Goal: Find specific page/section: Find specific page/section

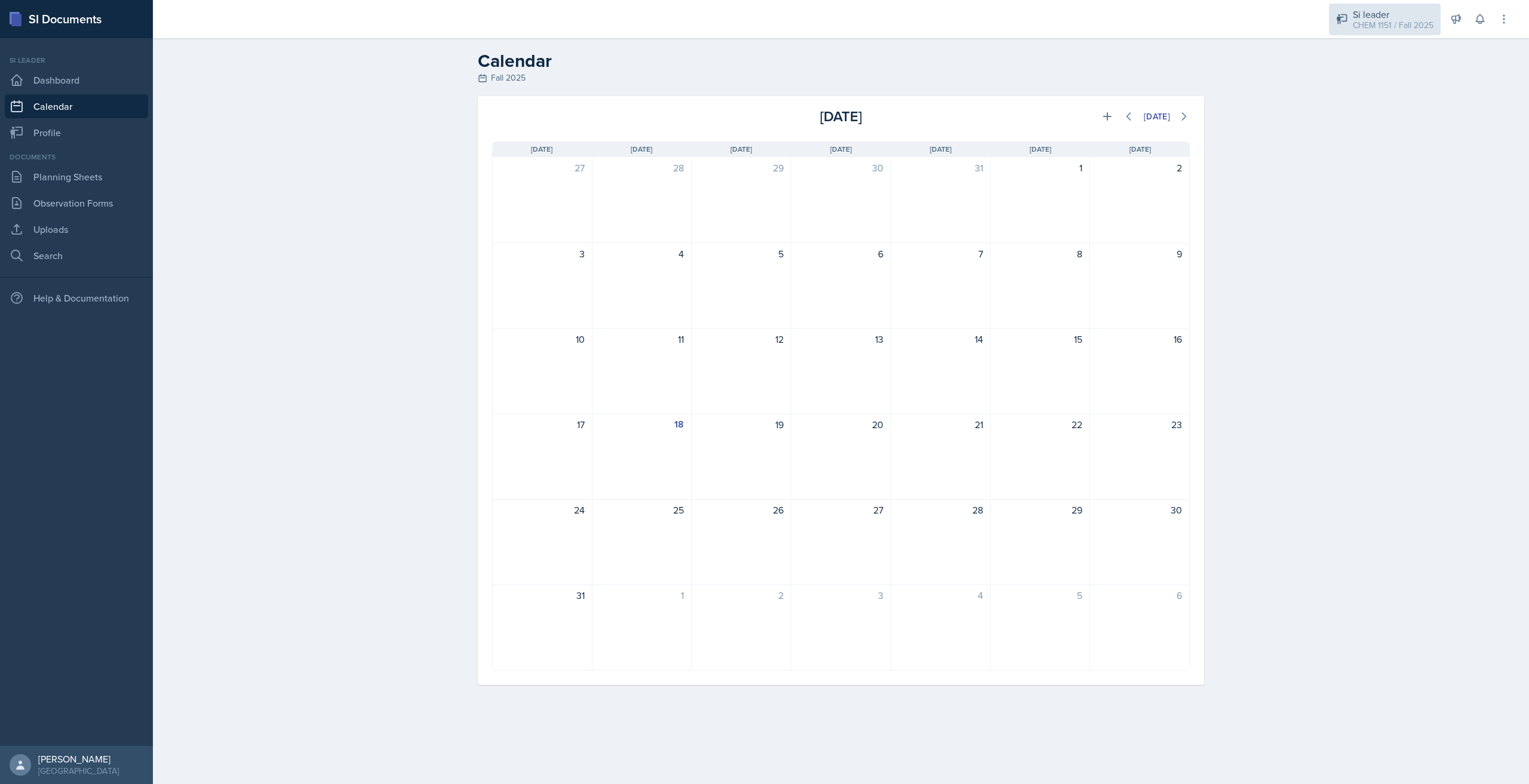
click at [1393, 27] on div "CHEM 1151 / Fall 2025" at bounding box center [1393, 25] width 80 height 12
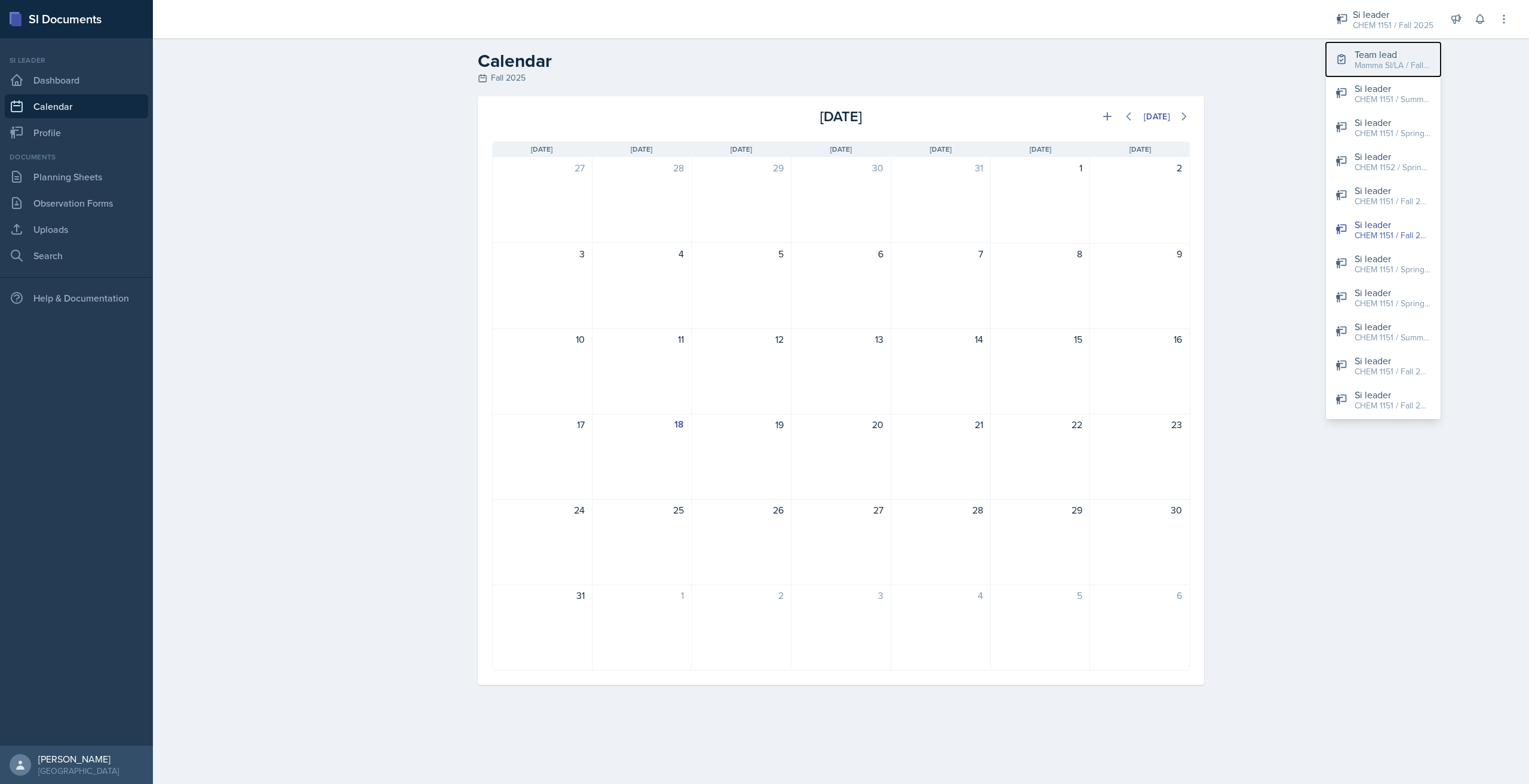
click at [1389, 56] on div "Team lead" at bounding box center [1393, 55] width 77 height 14
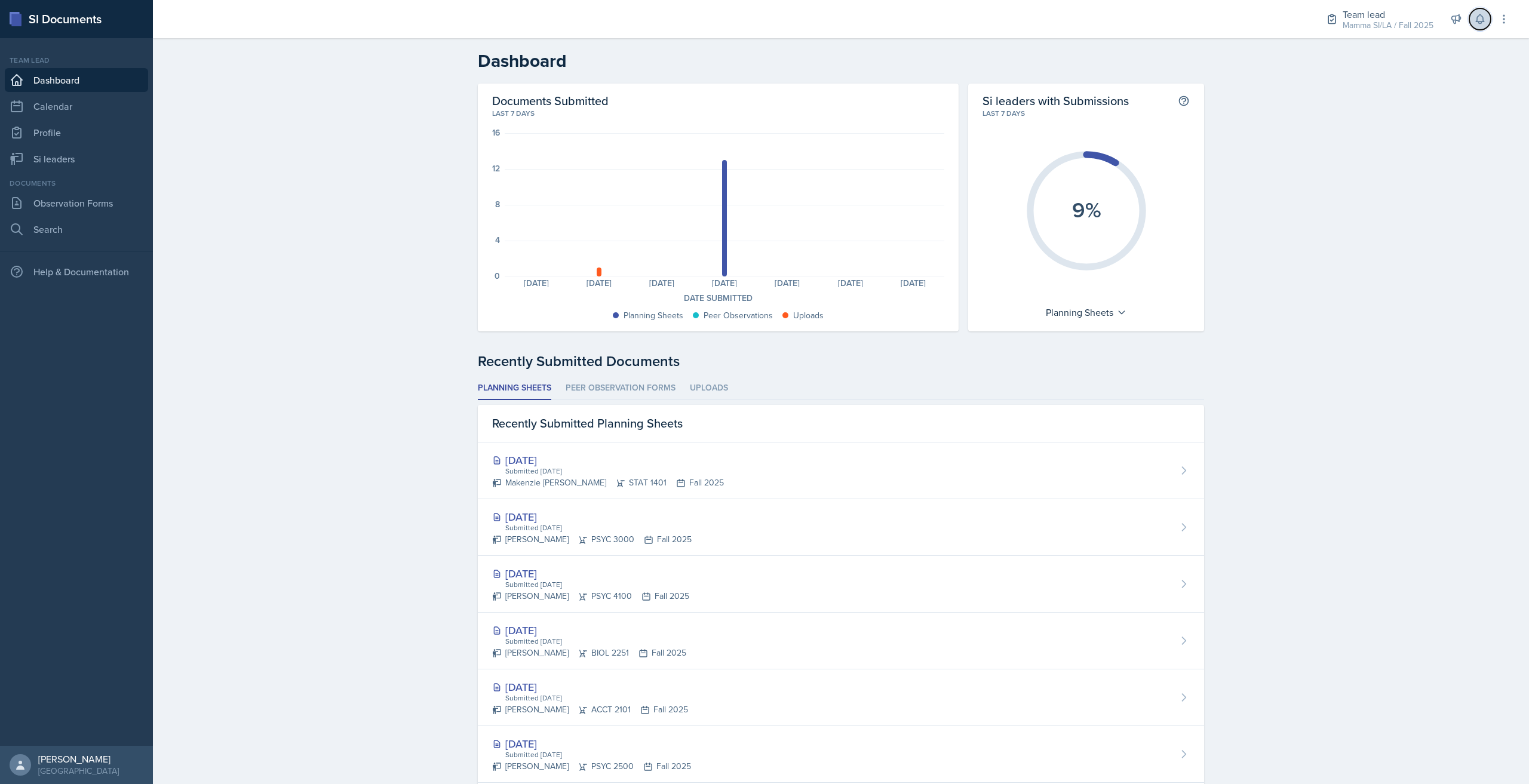
click at [1473, 27] on button at bounding box center [1480, 19] width 22 height 22
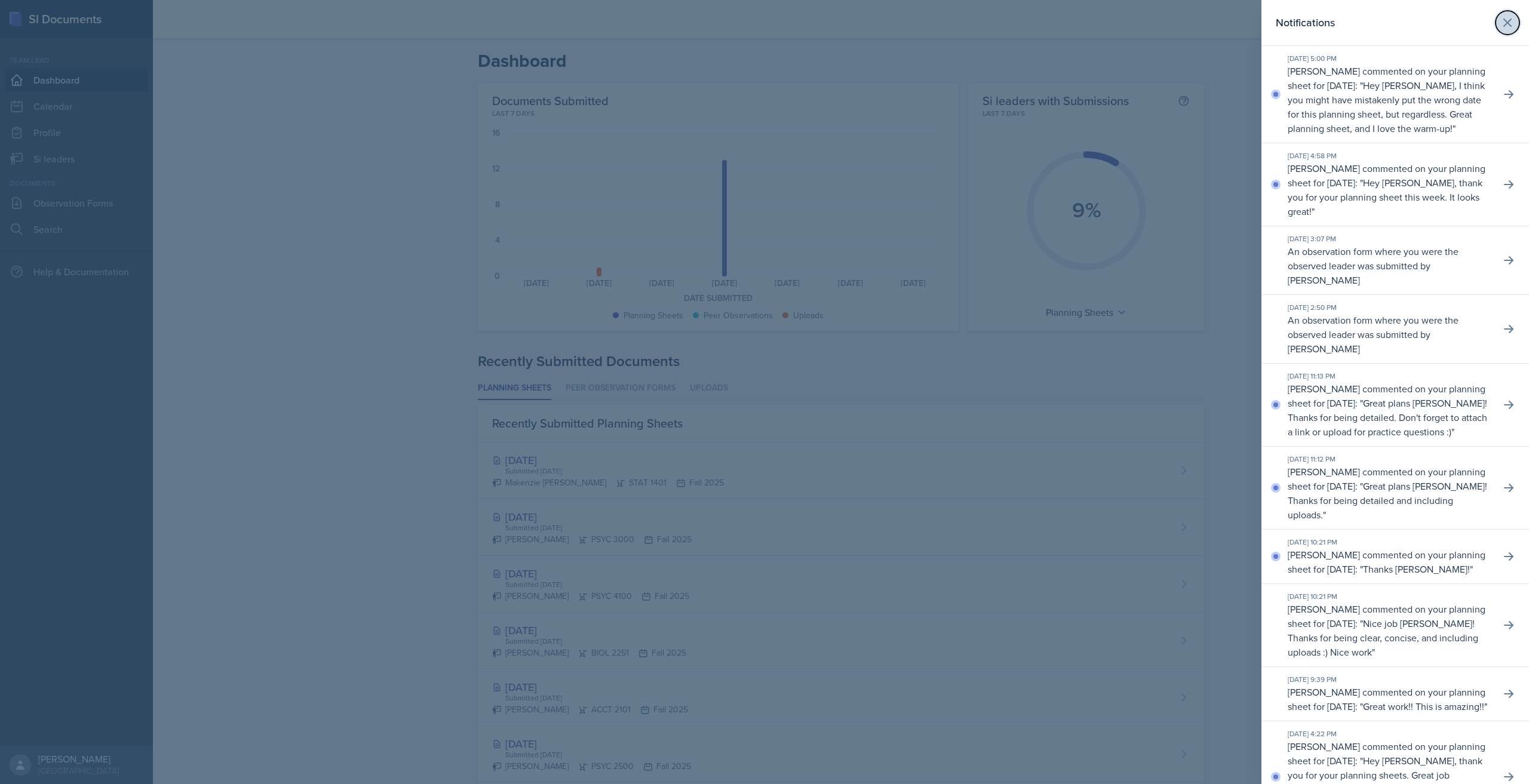
click at [1507, 22] on button at bounding box center [1507, 22] width 24 height 24
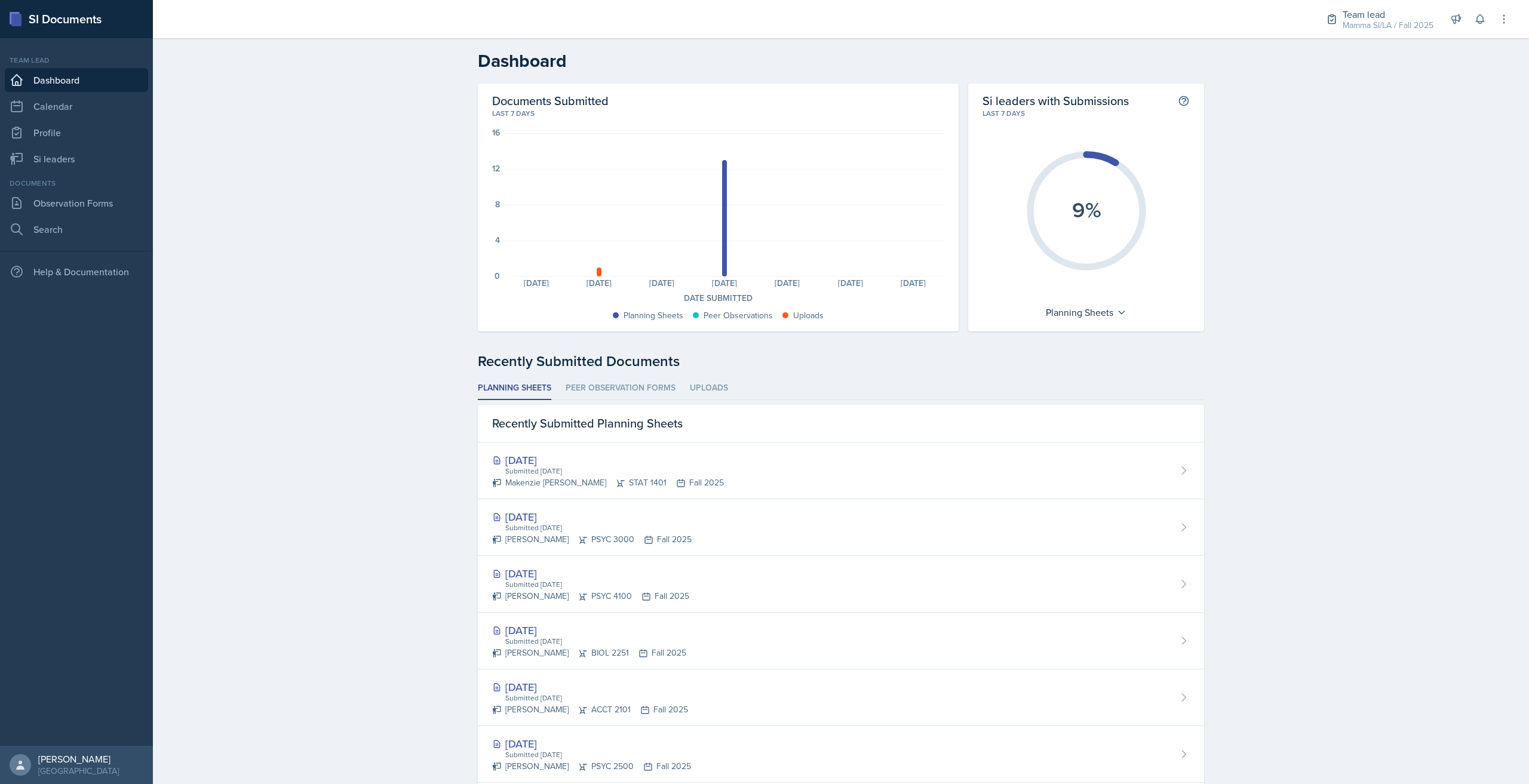
click at [78, 75] on link "Dashboard" at bounding box center [77, 80] width 144 height 24
click at [79, 75] on link "Dashboard" at bounding box center [77, 80] width 144 height 24
click at [1383, 19] on div "Team lead Mamma SI/LA / Fall 2025" at bounding box center [1388, 19] width 91 height 24
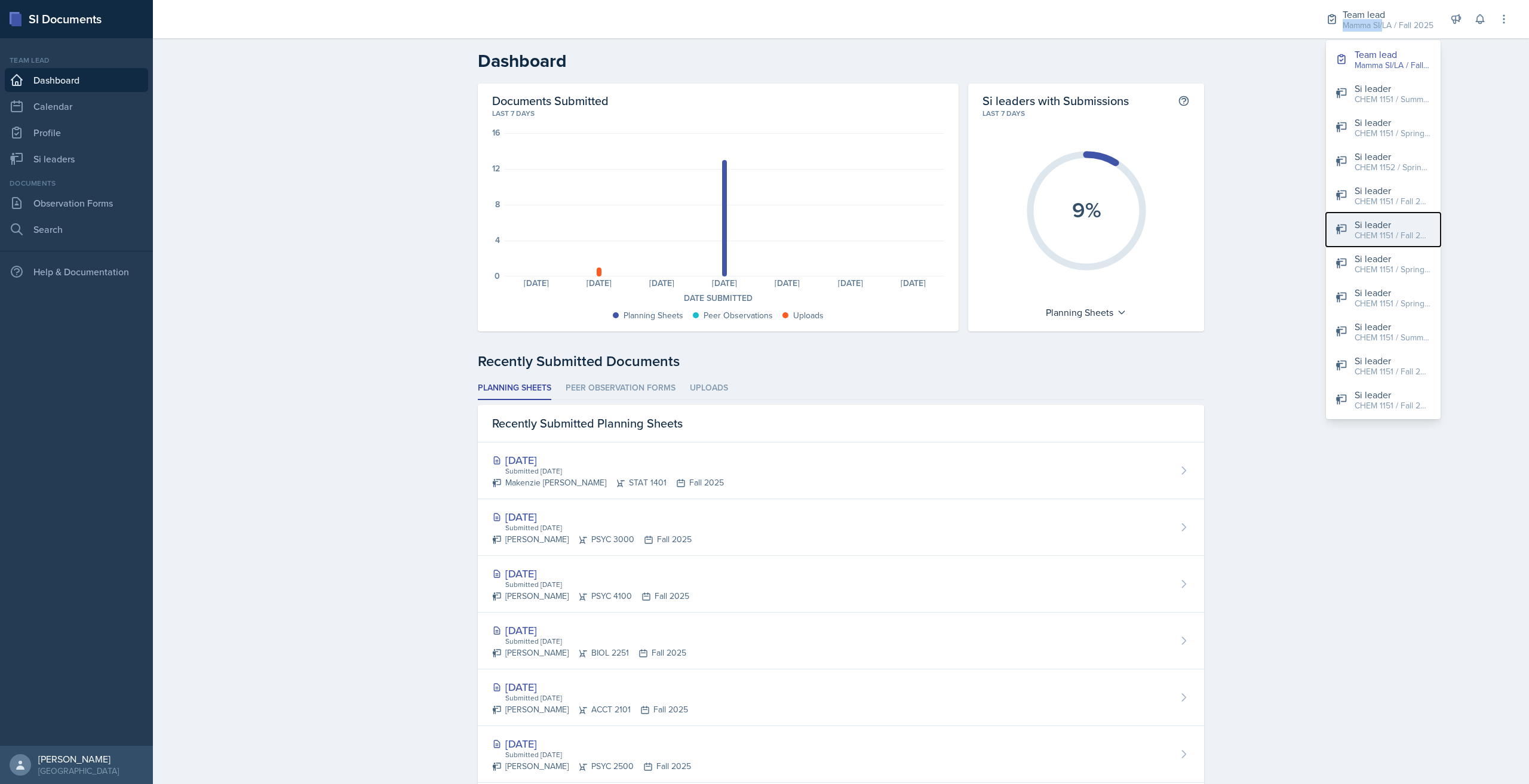
click at [1391, 237] on div "CHEM 1151 / Fall 2025" at bounding box center [1393, 235] width 77 height 12
